Goal: Information Seeking & Learning: Learn about a topic

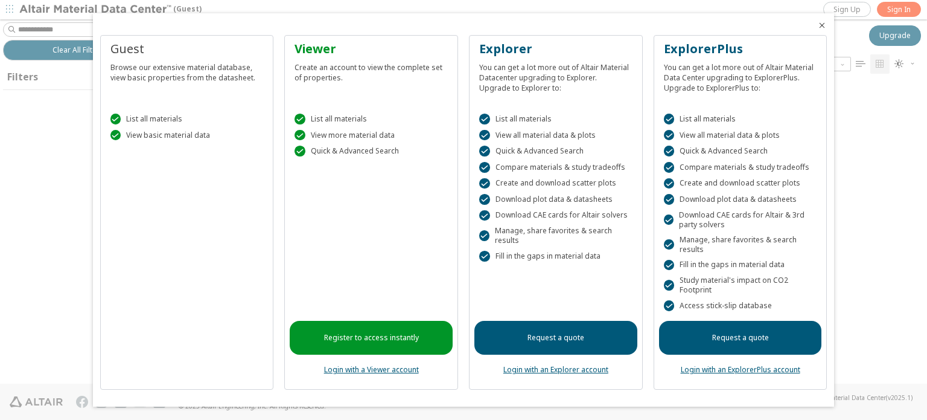
scroll to position [298, 761]
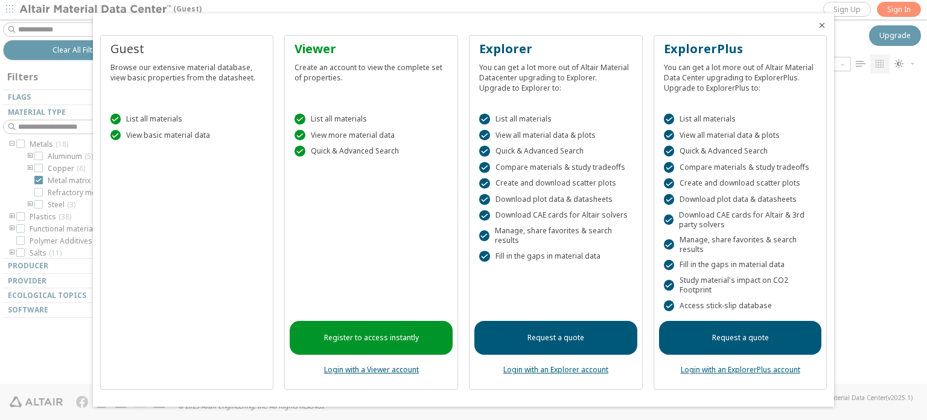
click at [222, 298] on div "Guest Browse our extensive material database, view basic properties from the da…" at bounding box center [187, 212] width 174 height 354
click at [819, 21] on icon "Close" at bounding box center [822, 26] width 10 height 10
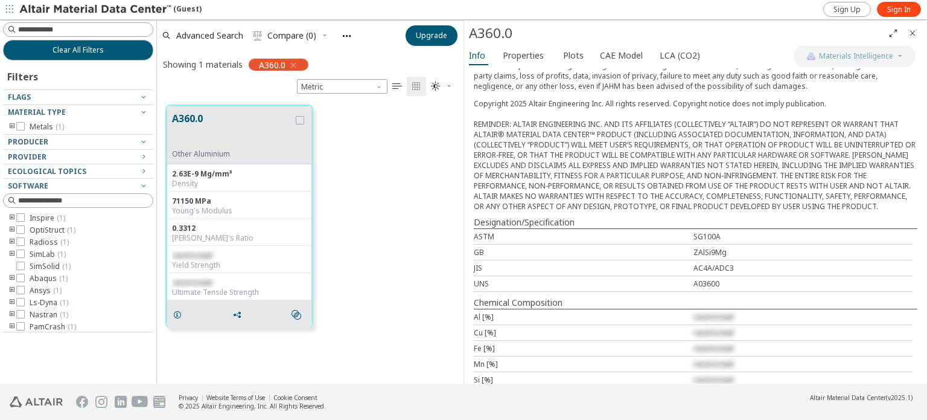
scroll to position [349, 0]
